Goal: Transaction & Acquisition: Purchase product/service

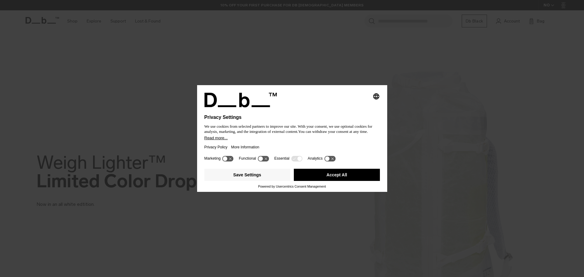
click at [333, 179] on button "Accept All" at bounding box center [337, 175] width 86 height 12
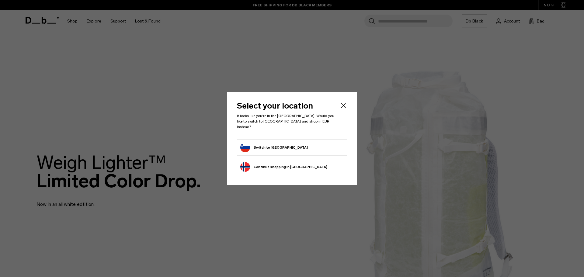
click at [286, 144] on form "Switch to Slovenia" at bounding box center [291, 148] width 103 height 10
click at [254, 143] on button "Switch to Slovenia" at bounding box center [273, 148] width 67 height 10
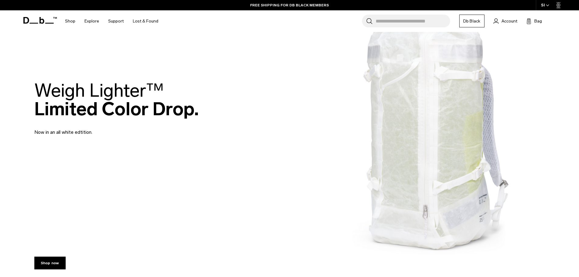
scroll to position [142, 0]
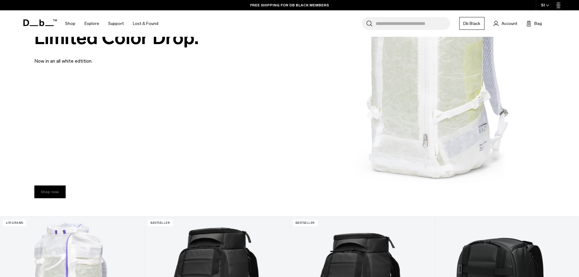
click at [51, 192] on link "Shop now" at bounding box center [49, 191] width 31 height 13
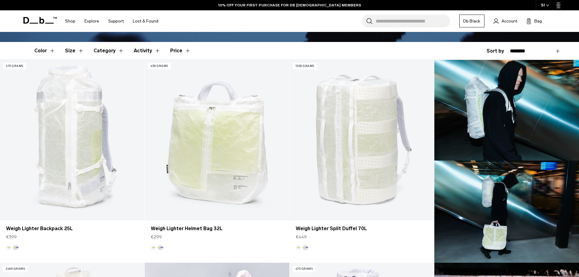
scroll to position [142, 0]
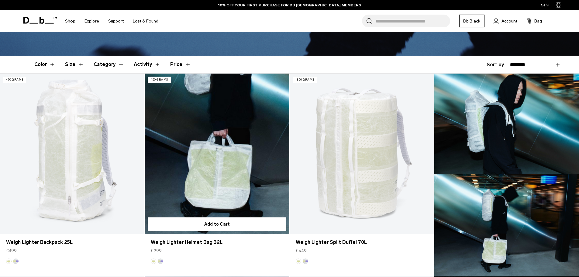
click at [234, 170] on link "Weigh Lighter Helmet Bag 32L" at bounding box center [217, 154] width 144 height 160
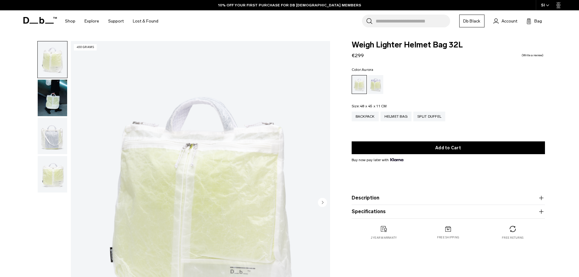
click at [373, 88] on div "Aurora" at bounding box center [376, 84] width 16 height 19
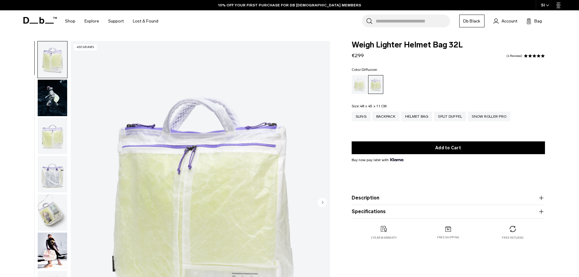
click at [360, 85] on div "Diffusion" at bounding box center [360, 84] width 16 height 19
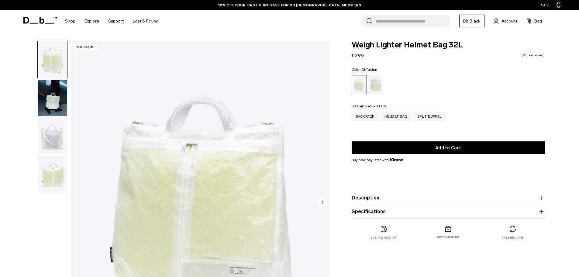
click at [53, 102] on img "button" at bounding box center [52, 98] width 29 height 36
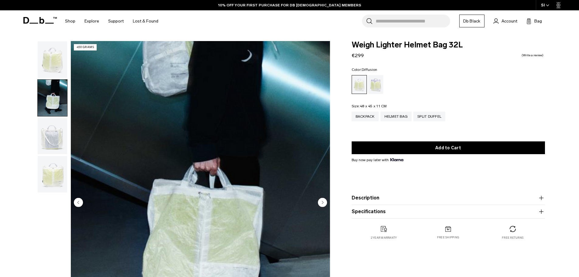
click at [51, 133] on img "button" at bounding box center [52, 136] width 29 height 36
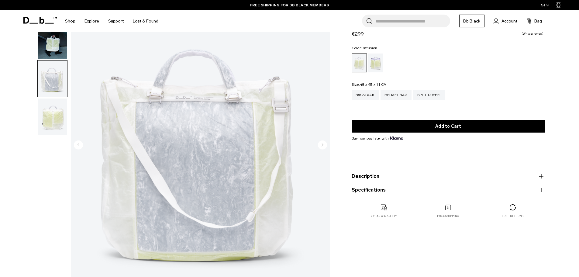
scroll to position [71, 0]
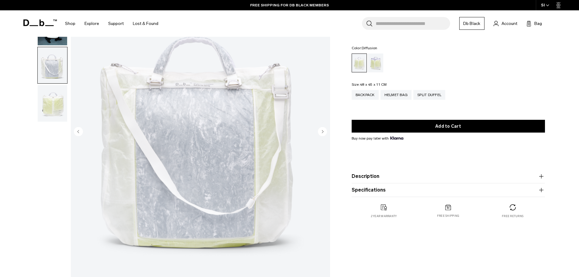
click at [50, 105] on img "button" at bounding box center [52, 103] width 29 height 36
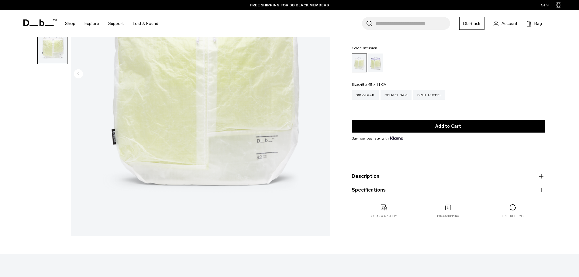
scroll to position [142, 0]
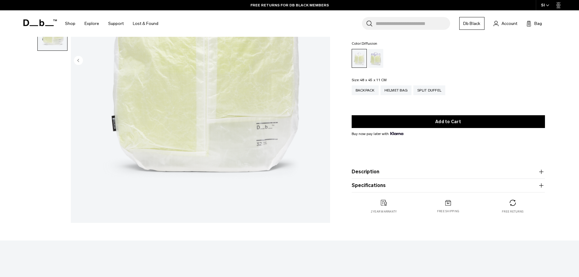
click at [542, 171] on icon "button" at bounding box center [541, 171] width 7 height 7
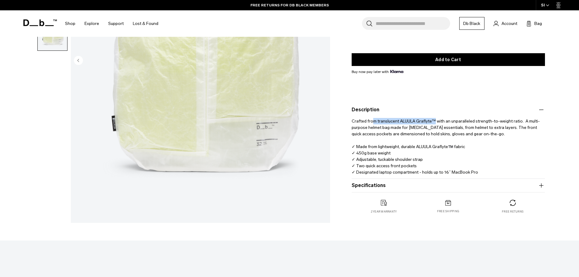
drag, startPoint x: 371, startPoint y: 124, endPoint x: 435, endPoint y: 124, distance: 64.1
click at [435, 124] on p "Crafted from translucent ALUULA Graflyte™ with an unparalleled strength-to-weig…" at bounding box center [448, 144] width 193 height 62
click at [398, 122] on p "Crafted from translucent ALUULA Graflyte™ with an unparalleled strength-to-weig…" at bounding box center [448, 144] width 193 height 62
click at [400, 121] on p "Crafted from translucent ALUULA Graflyte™ with an unparalleled strength-to-weig…" at bounding box center [448, 144] width 193 height 62
drag, startPoint x: 398, startPoint y: 121, endPoint x: 431, endPoint y: 121, distance: 32.5
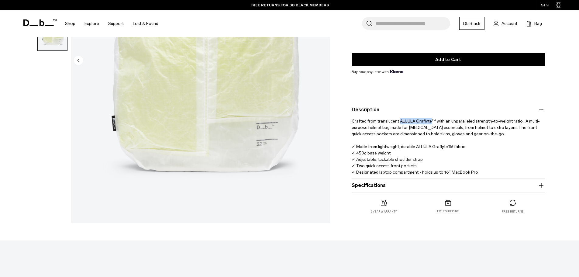
click at [431, 121] on p "Crafted from translucent ALUULA Graflyte™ with an unparalleled strength-to-weig…" at bounding box center [448, 144] width 193 height 62
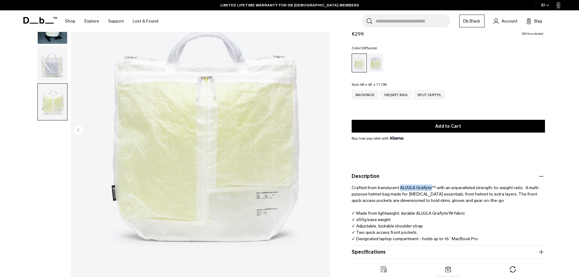
scroll to position [71, 0]
click at [399, 189] on p "Crafted from translucent ALUULA Graflyte™ with an unparalleled strength-to-weig…" at bounding box center [448, 211] width 193 height 62
drag, startPoint x: 399, startPoint y: 188, endPoint x: 433, endPoint y: 188, distance: 33.8
click at [433, 188] on p "Crafted from translucent ALUULA Graflyte™ with an unparalleled strength-to-weig…" at bounding box center [448, 211] width 193 height 62
copy p "ALUULA Graflyte™"
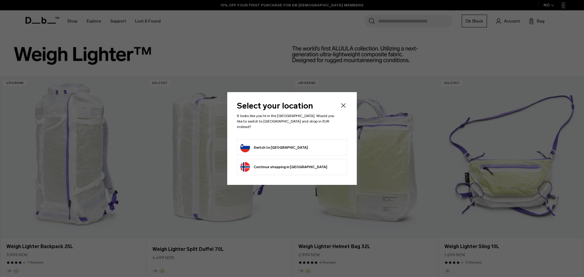
click at [342, 106] on icon "Close" at bounding box center [343, 105] width 7 height 7
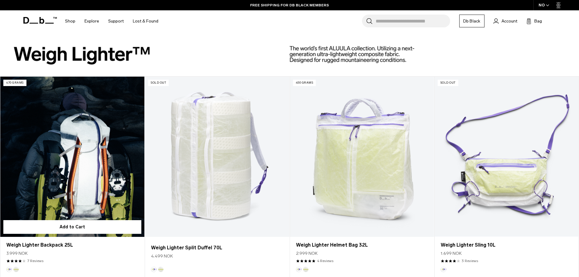
click at [86, 155] on link "Weigh Lighter Backpack 25L" at bounding box center [72, 157] width 144 height 160
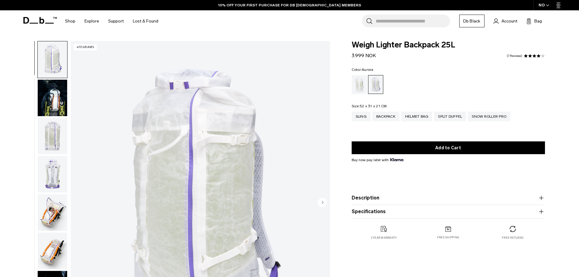
click at [56, 133] on img "button" at bounding box center [52, 136] width 29 height 36
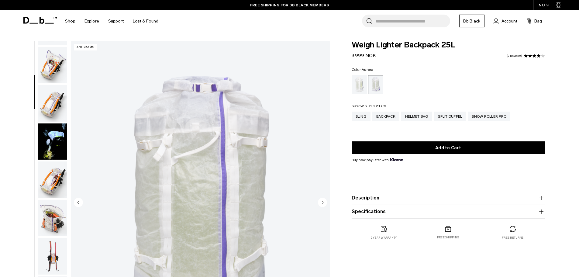
click at [56, 176] on img "button" at bounding box center [52, 179] width 29 height 36
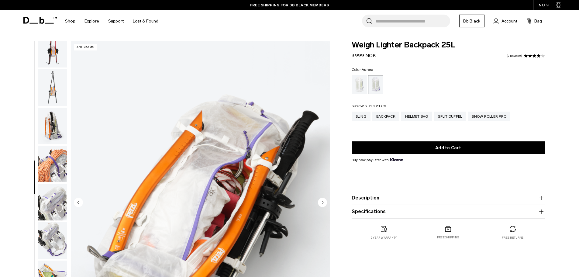
scroll to position [363, 0]
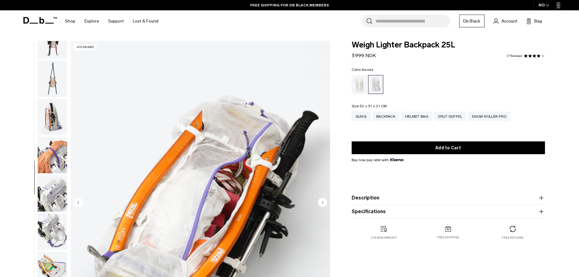
click at [47, 195] on img "button" at bounding box center [52, 193] width 29 height 36
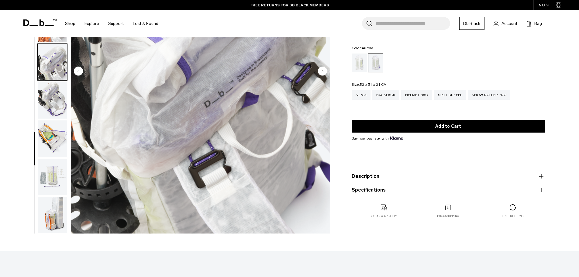
scroll to position [142, 0]
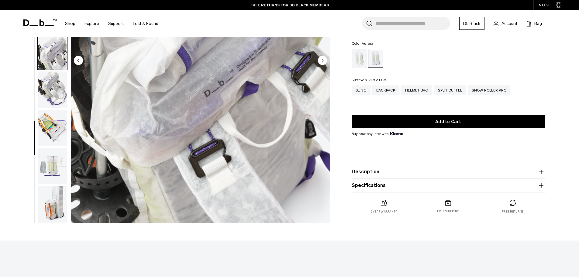
click at [52, 83] on img "button" at bounding box center [52, 89] width 29 height 36
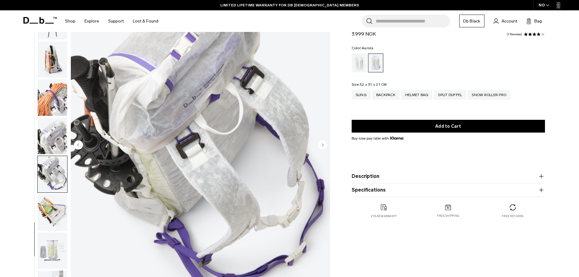
scroll to position [71, 0]
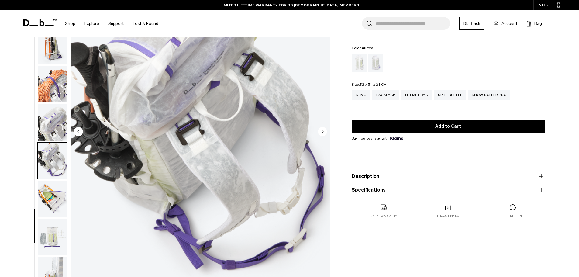
click at [46, 205] on img "button" at bounding box center [52, 199] width 29 height 36
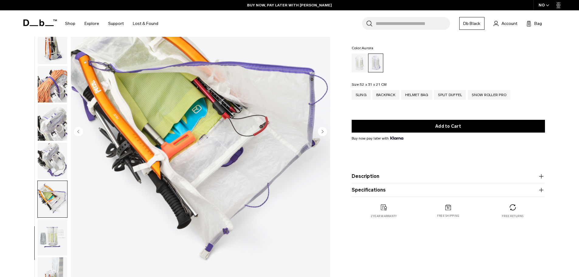
scroll to position [142, 0]
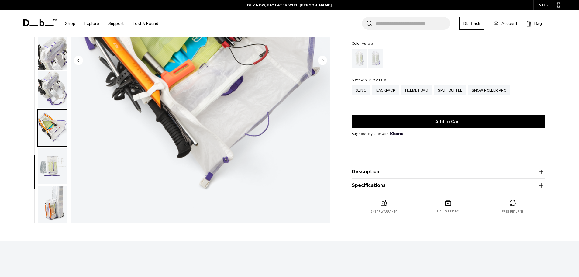
click at [58, 168] on img "button" at bounding box center [52, 166] width 29 height 36
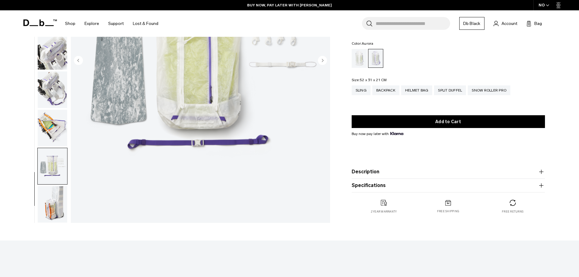
click at [52, 211] on img "button" at bounding box center [52, 204] width 29 height 36
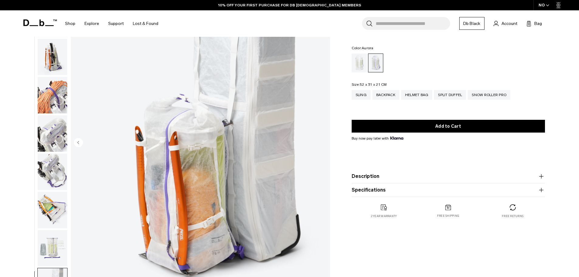
scroll to position [0, 0]
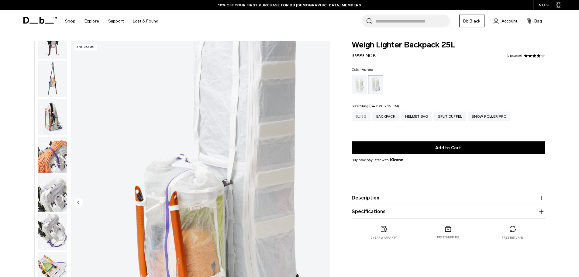
click at [361, 117] on div "Sling" at bounding box center [361, 117] width 19 height 10
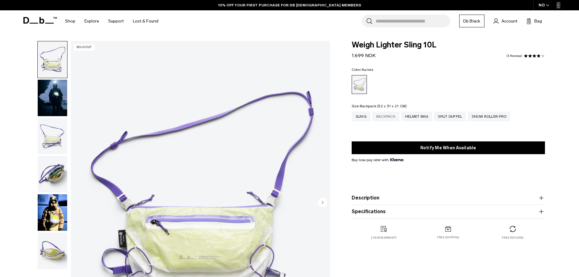
click at [388, 117] on div "Backpack" at bounding box center [385, 117] width 27 height 10
